Goal: Check status: Check status

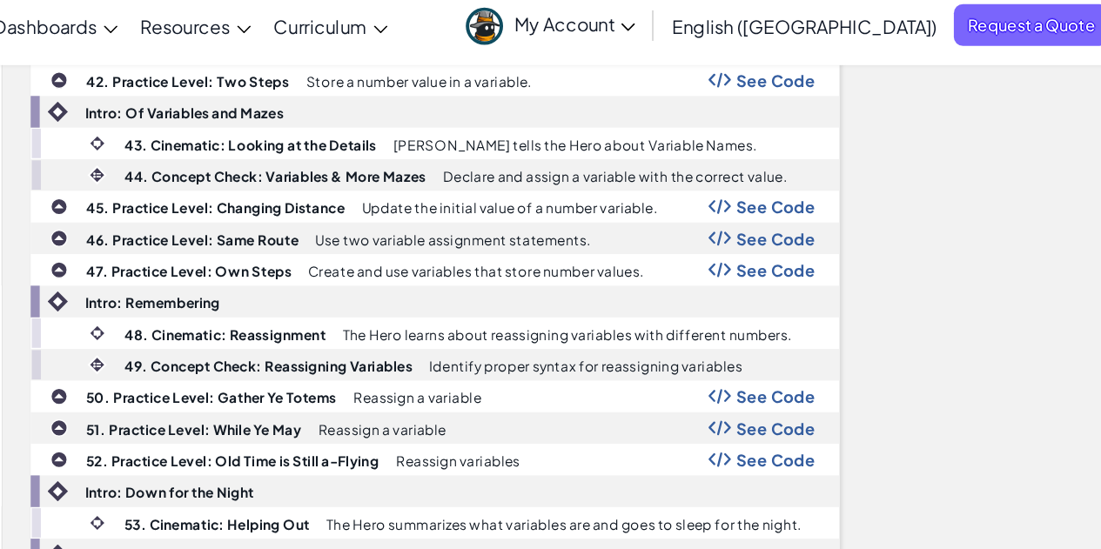
click at [0, 0] on link "Ozaria Teacher Dashboard" at bounding box center [0, 0] width 0 height 0
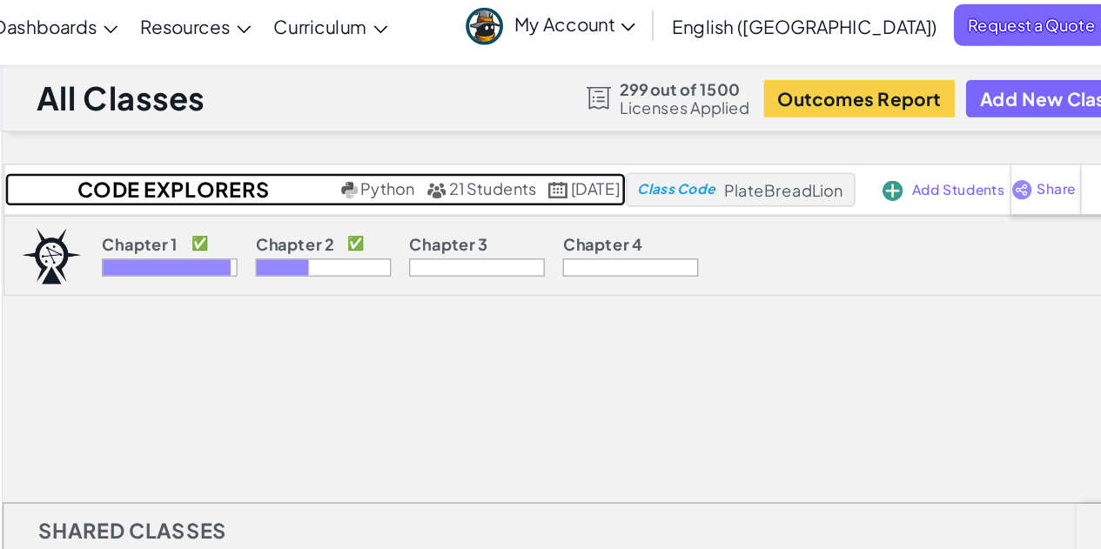
click at [340, 163] on h2 "Code Explorers Period 09 Trimester 1" at bounding box center [348, 158] width 256 height 26
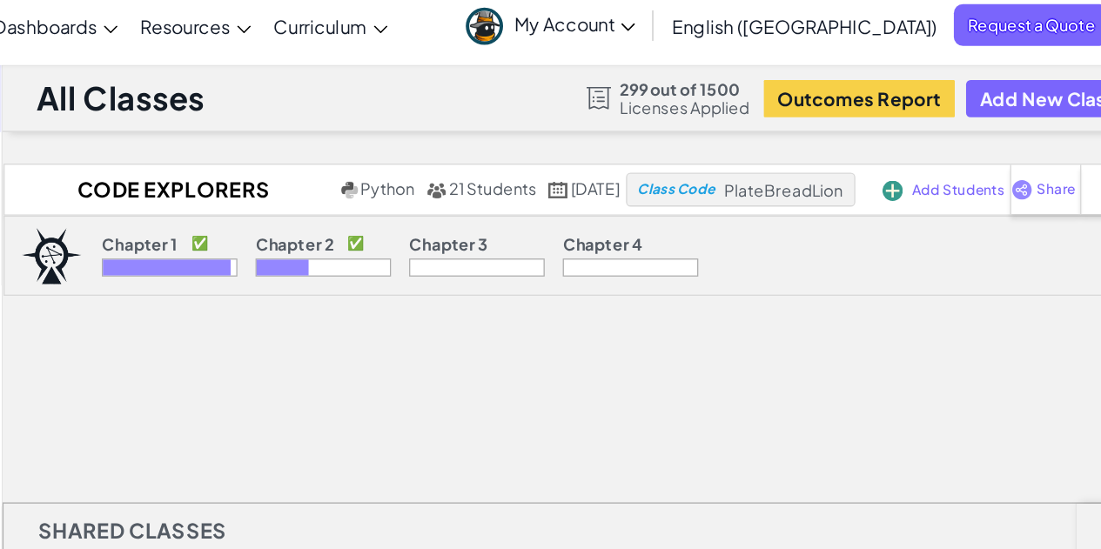
select select "5d8a57abe8919b28d5113af1"
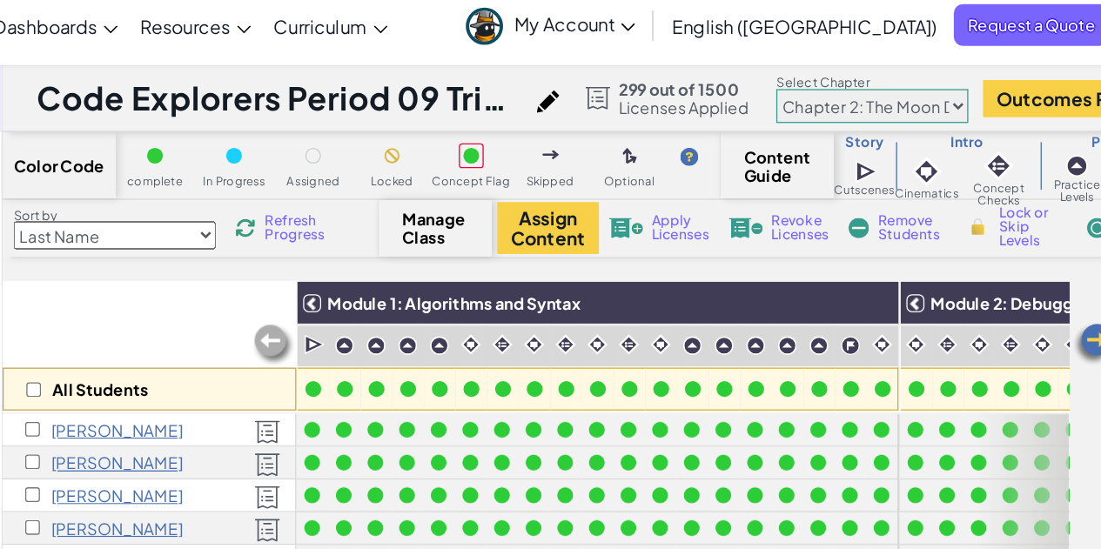
click at [441, 188] on span "Refresh Progress" at bounding box center [448, 187] width 54 height 21
click at [1055, 272] on img at bounding box center [1059, 276] width 35 height 35
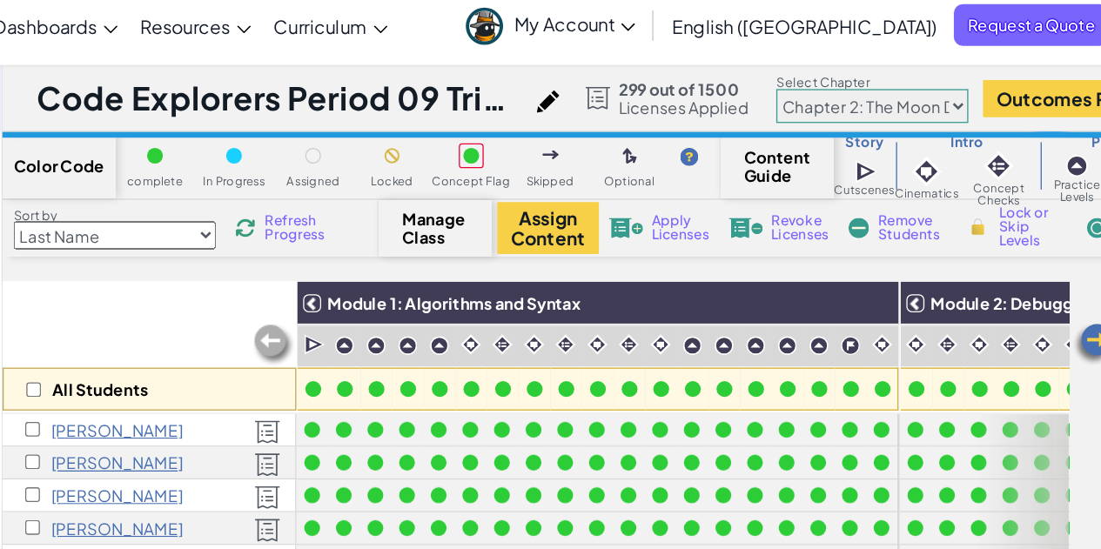
scroll to position [0, 348]
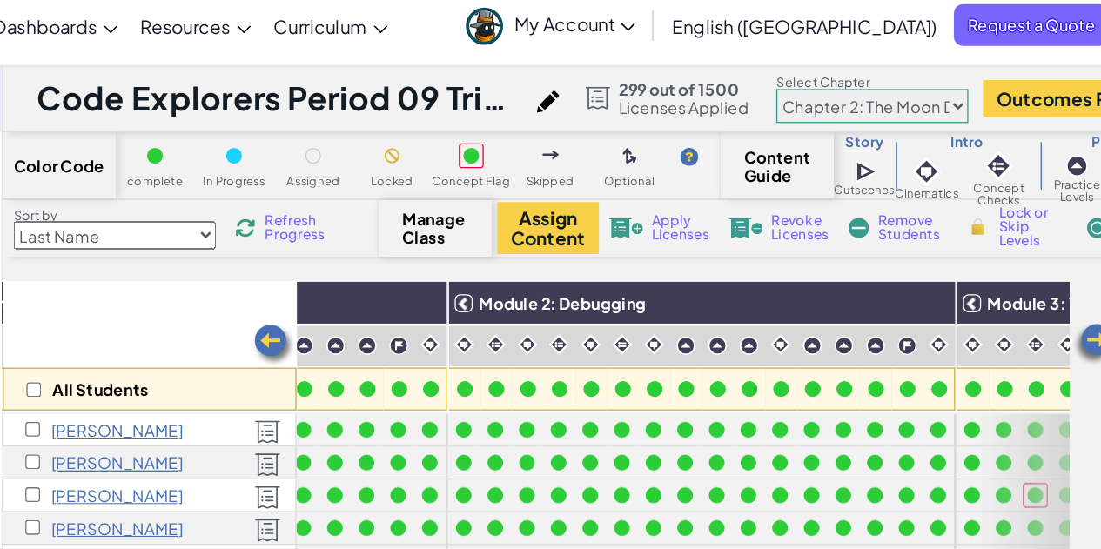
click at [1056, 274] on img at bounding box center [1059, 276] width 35 height 35
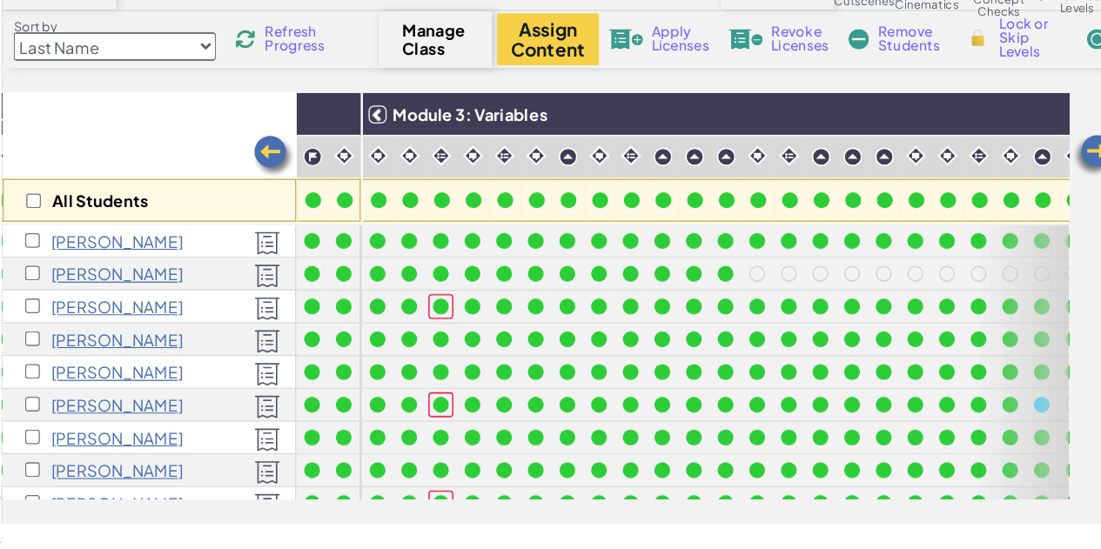
scroll to position [0, 803]
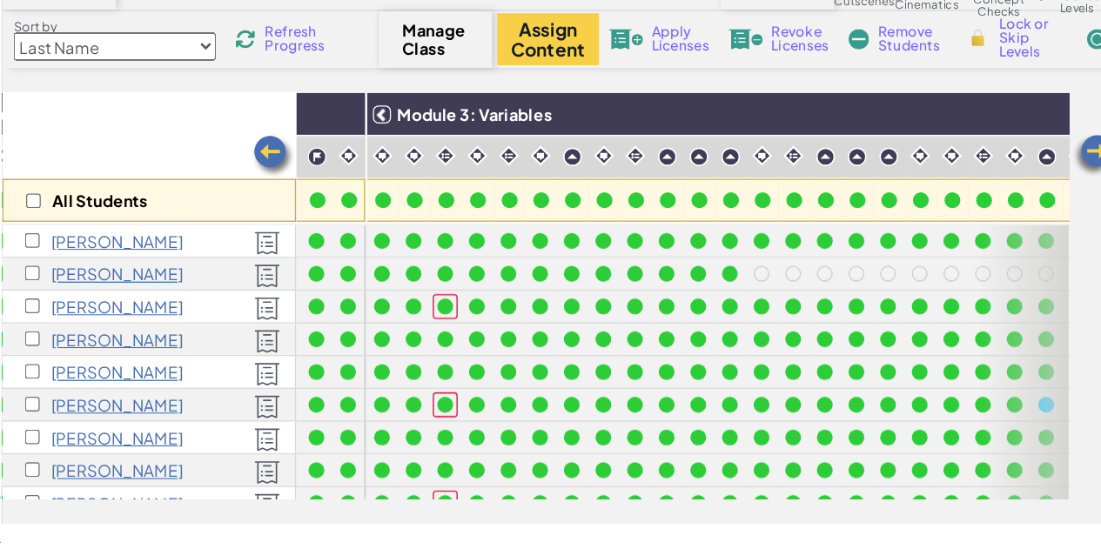
click at [1061, 244] on img at bounding box center [1059, 245] width 35 height 35
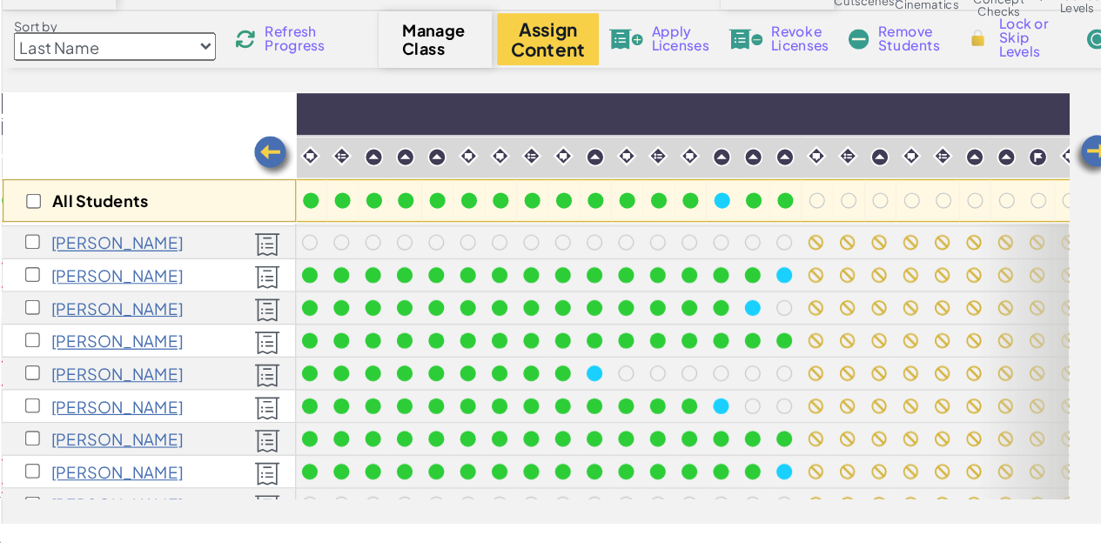
scroll to position [0, 1151]
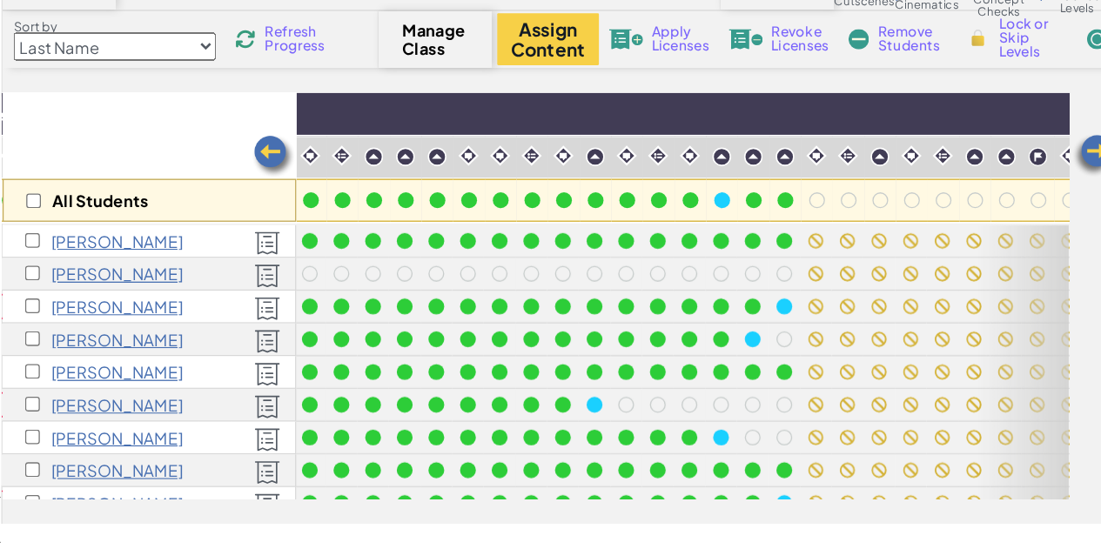
click at [1053, 235] on img at bounding box center [1059, 245] width 35 height 35
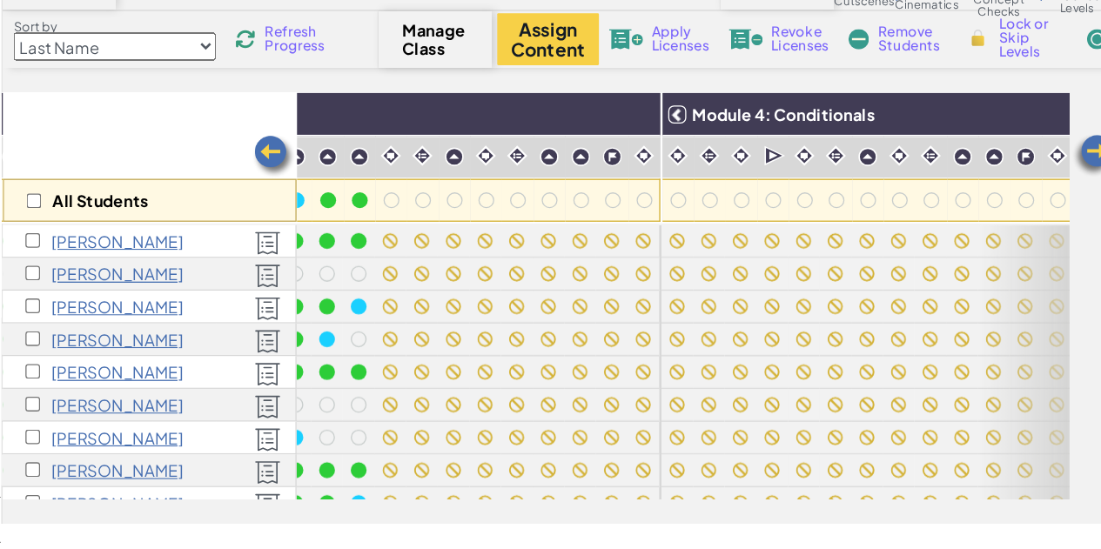
scroll to position [0, 1499]
